Goal: Check status: Check status

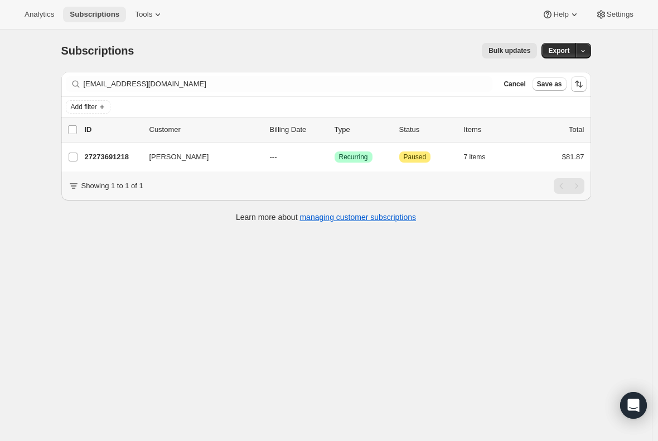
click at [88, 12] on span "Subscriptions" at bounding box center [95, 14] width 50 height 9
click at [95, 13] on span "Subscriptions" at bounding box center [95, 14] width 50 height 9
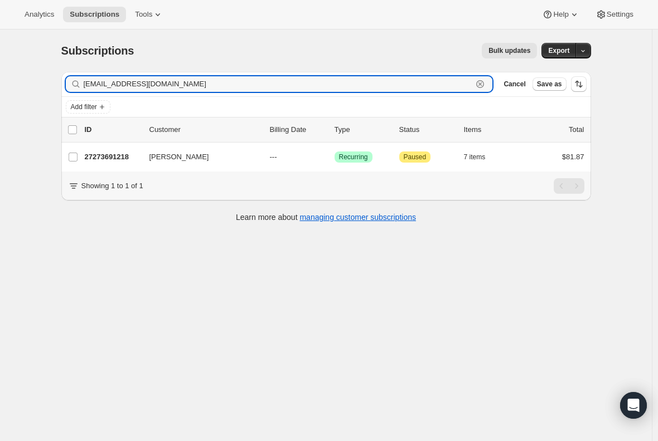
drag, startPoint x: 216, startPoint y: 84, endPoint x: 70, endPoint y: 82, distance: 146.0
click at [115, 84] on input "[EMAIL_ADDRESS][DOMAIN_NAME]" at bounding box center [278, 84] width 389 height 16
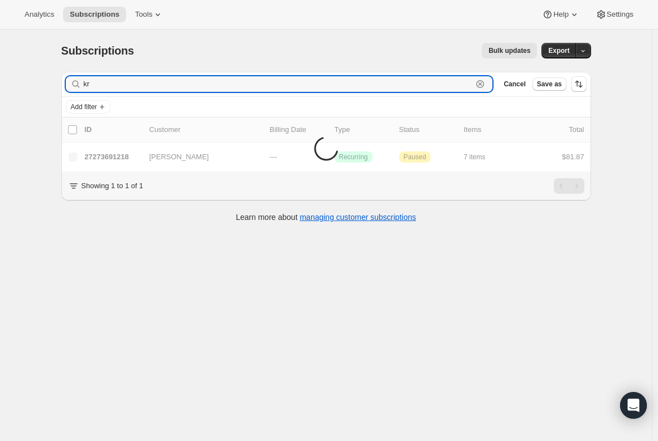
type input "k"
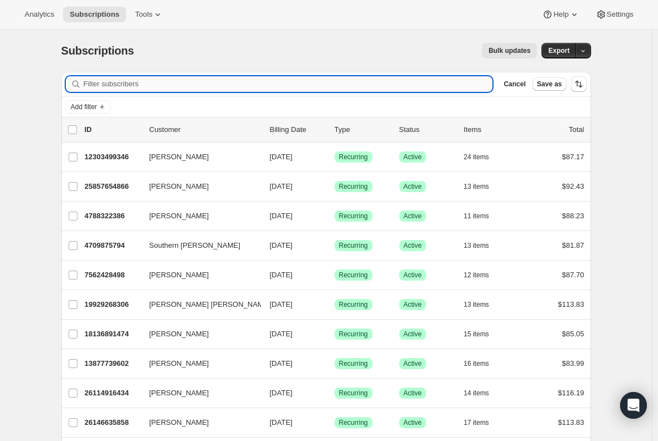
click at [153, 83] on input "Filter subscribers" at bounding box center [288, 84] width 409 height 16
paste input "[PERSON_NAME]"
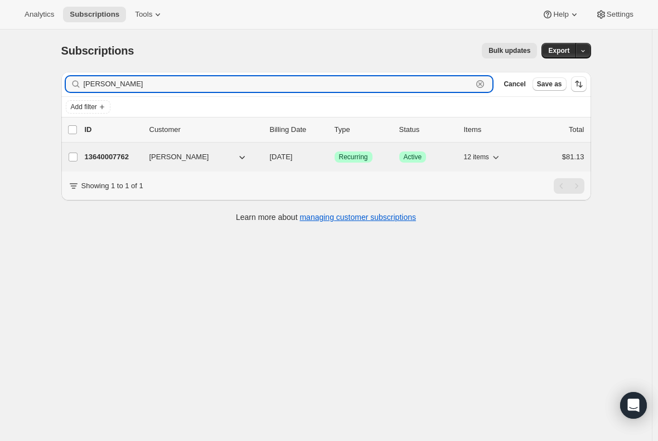
type input "[PERSON_NAME]"
click at [116, 154] on p "13640007762" at bounding box center [113, 157] width 56 height 11
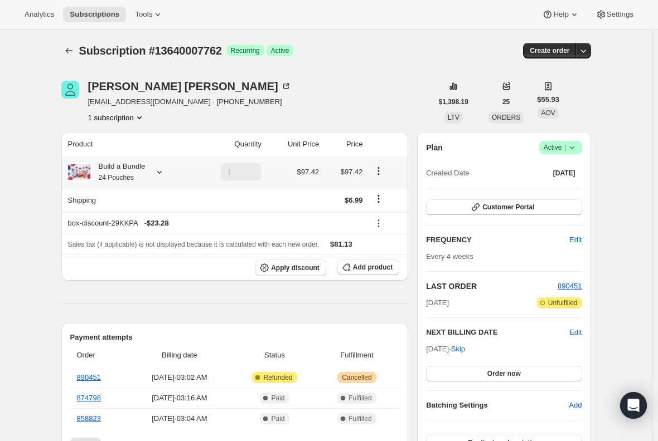
click at [115, 166] on div "Build a Bundle 24 Pouches" at bounding box center [117, 172] width 55 height 22
click at [80, 13] on span "Subscriptions" at bounding box center [95, 14] width 50 height 9
